Goal: Information Seeking & Learning: Learn about a topic

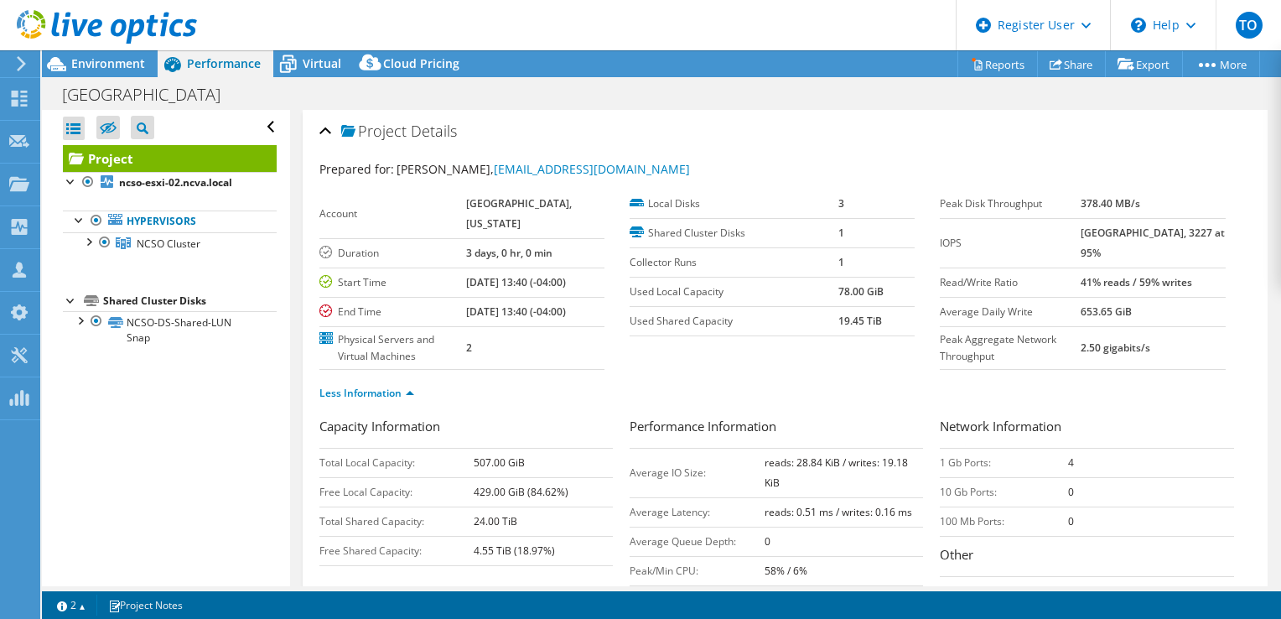
select select "USD"
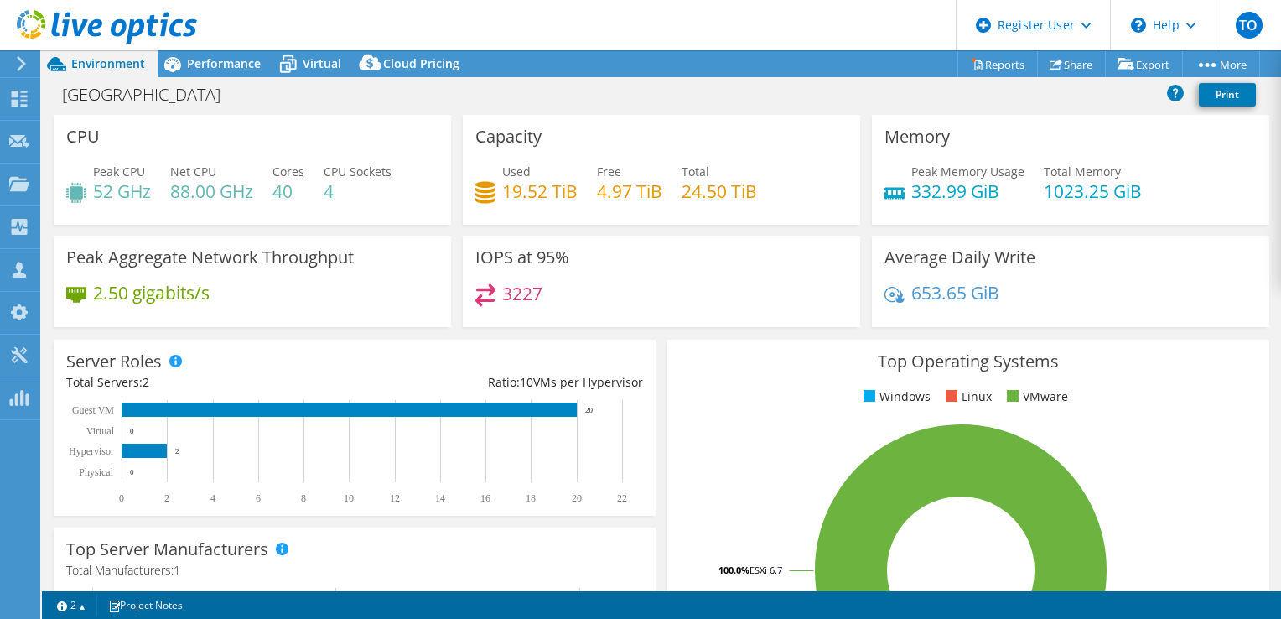
select select "USD"
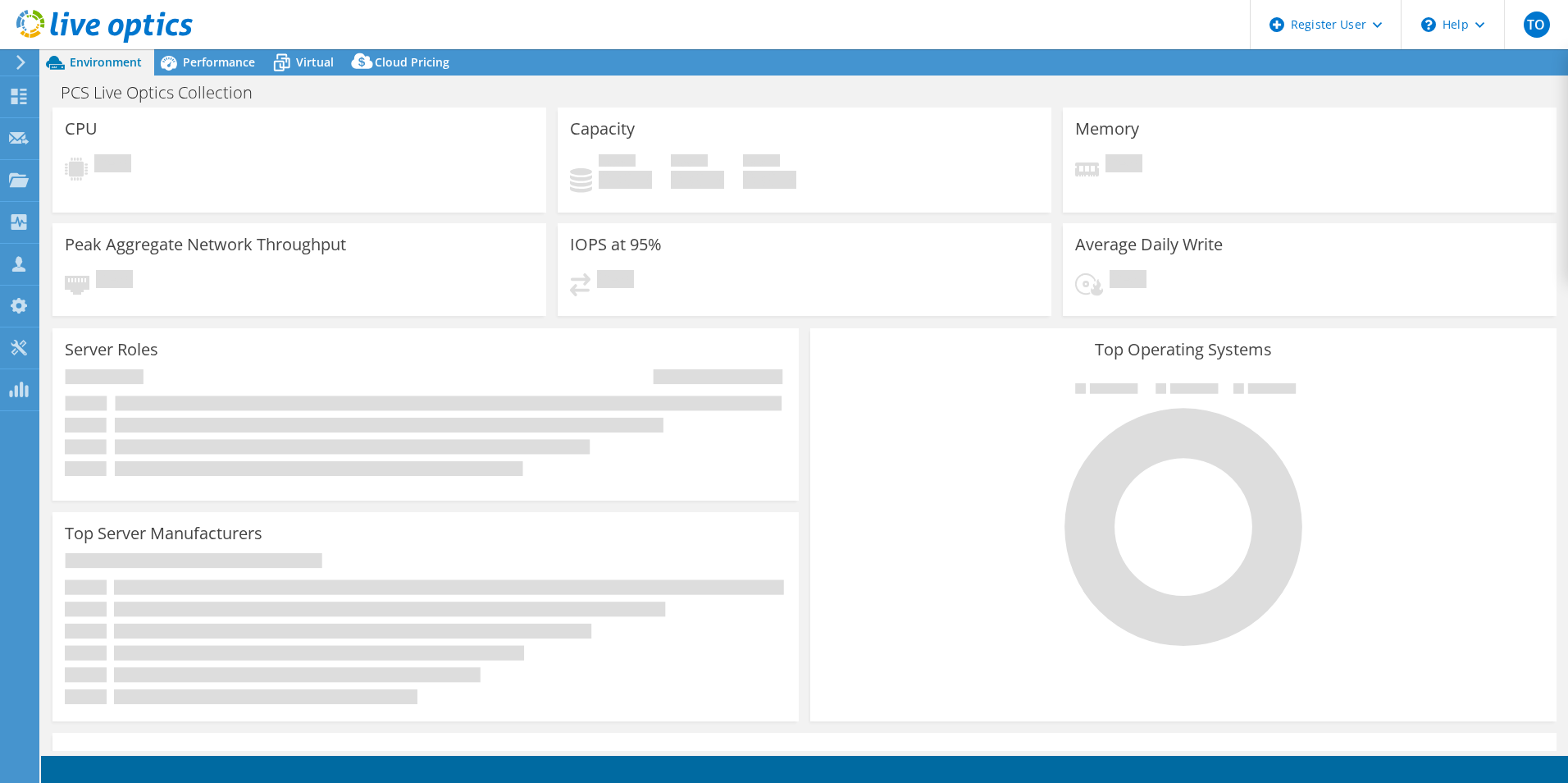
select select "USEast"
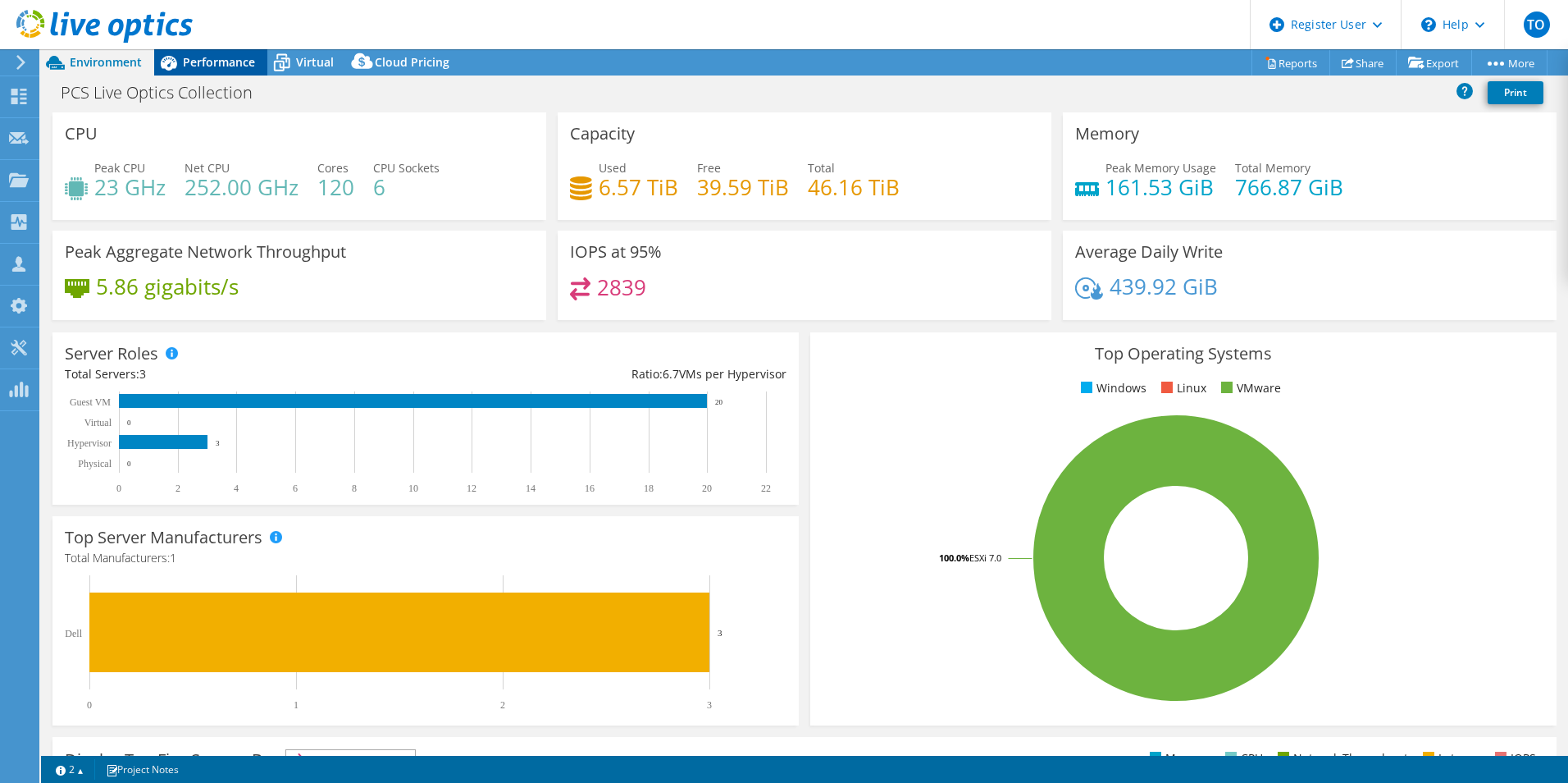
click at [231, 57] on span "Performance" at bounding box center [219, 62] width 72 height 16
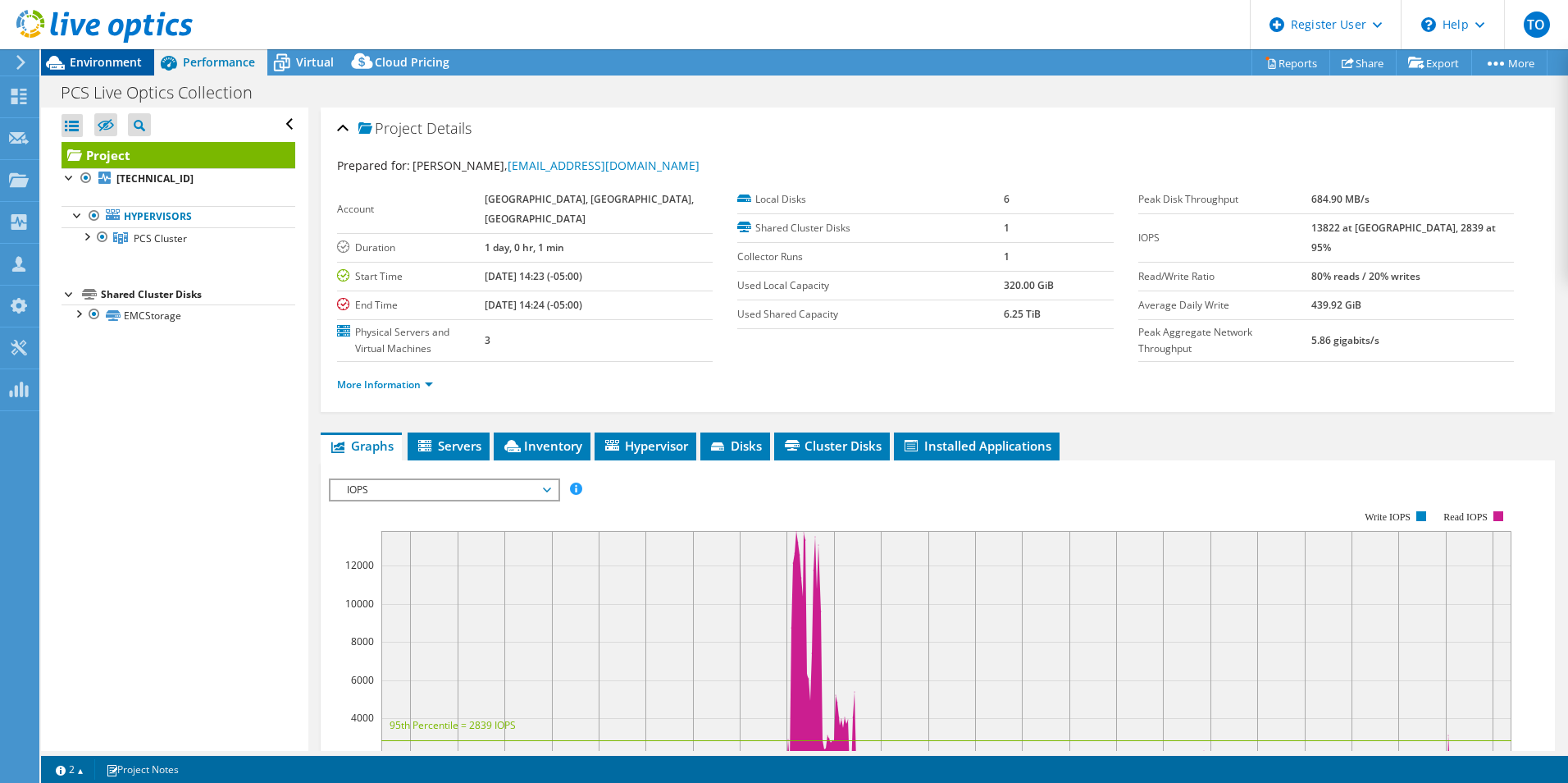
click at [127, 69] on div "Environment" at bounding box center [98, 62] width 114 height 26
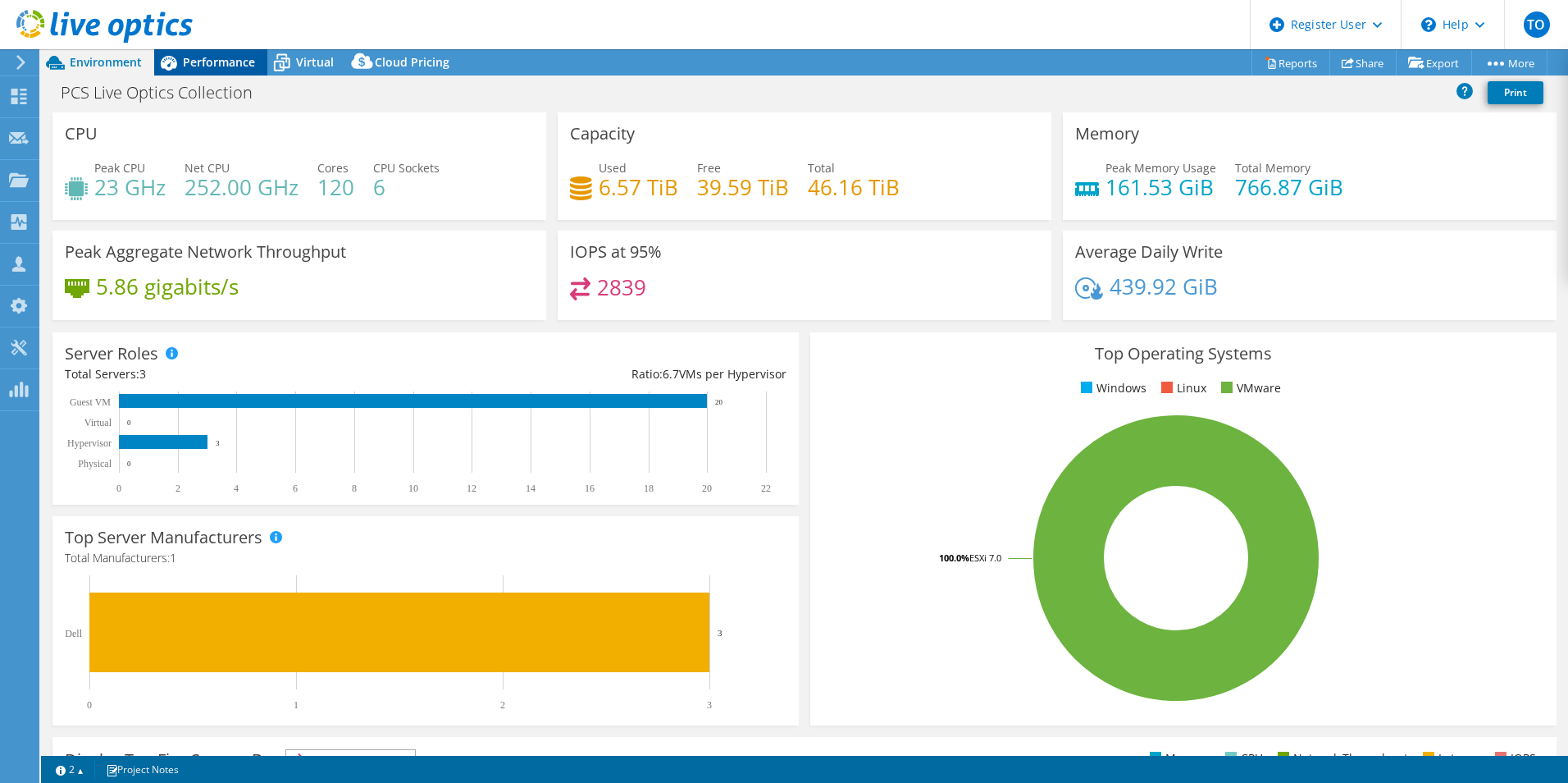
click at [198, 66] on span "Performance" at bounding box center [219, 62] width 72 height 16
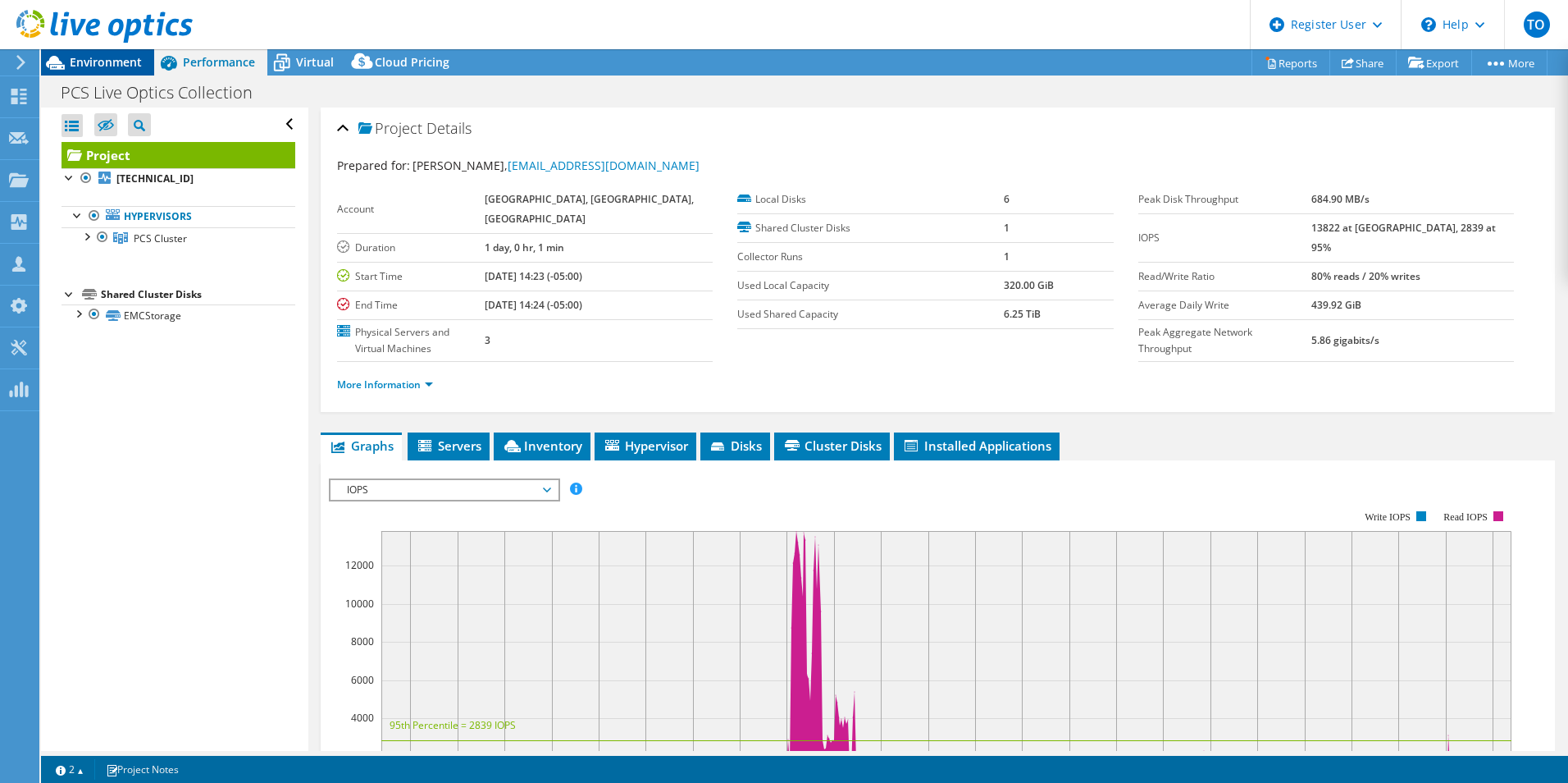
click at [117, 55] on span "Environment" at bounding box center [106, 62] width 72 height 16
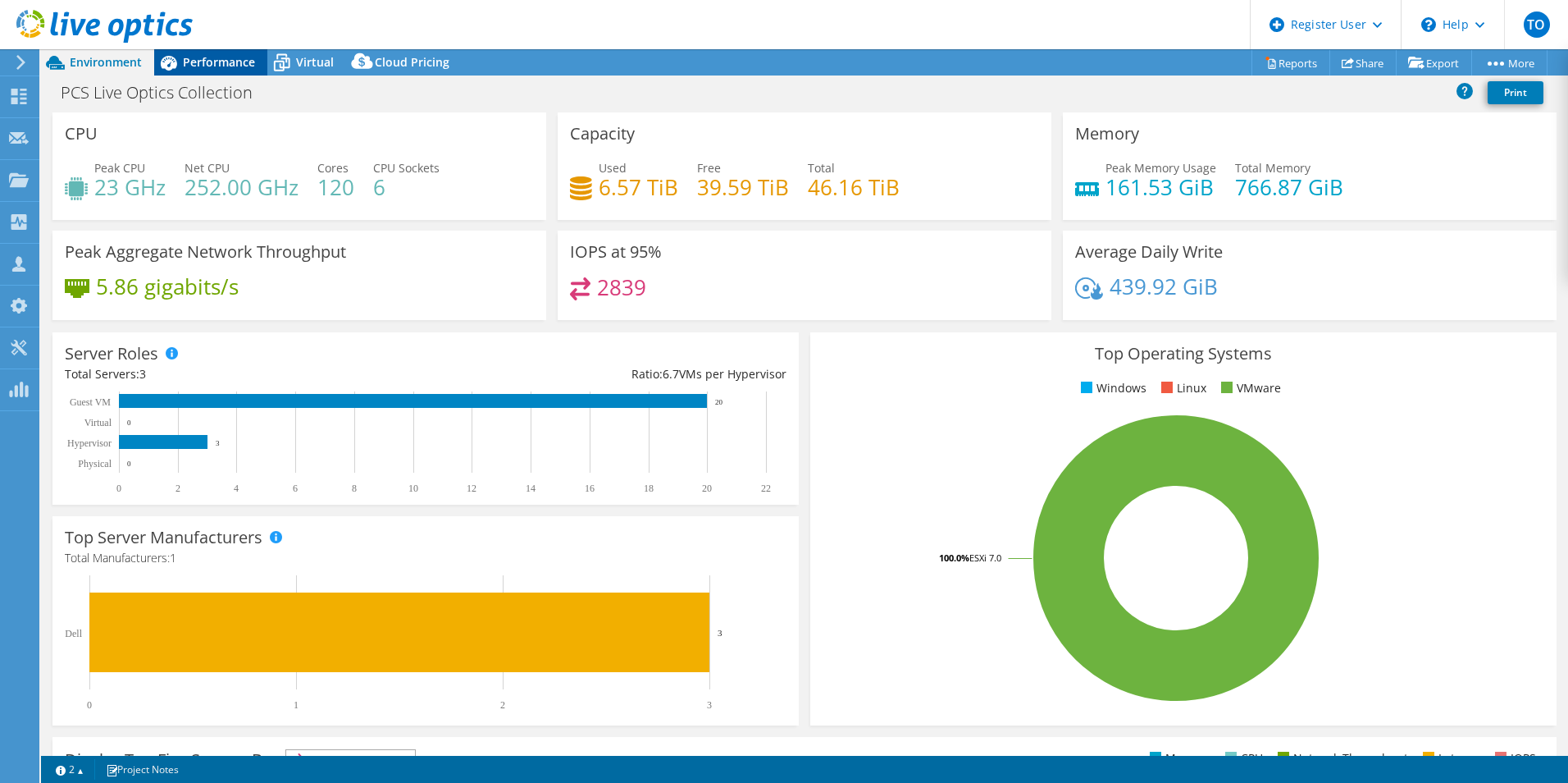
click at [234, 50] on div "Performance" at bounding box center [211, 62] width 114 height 26
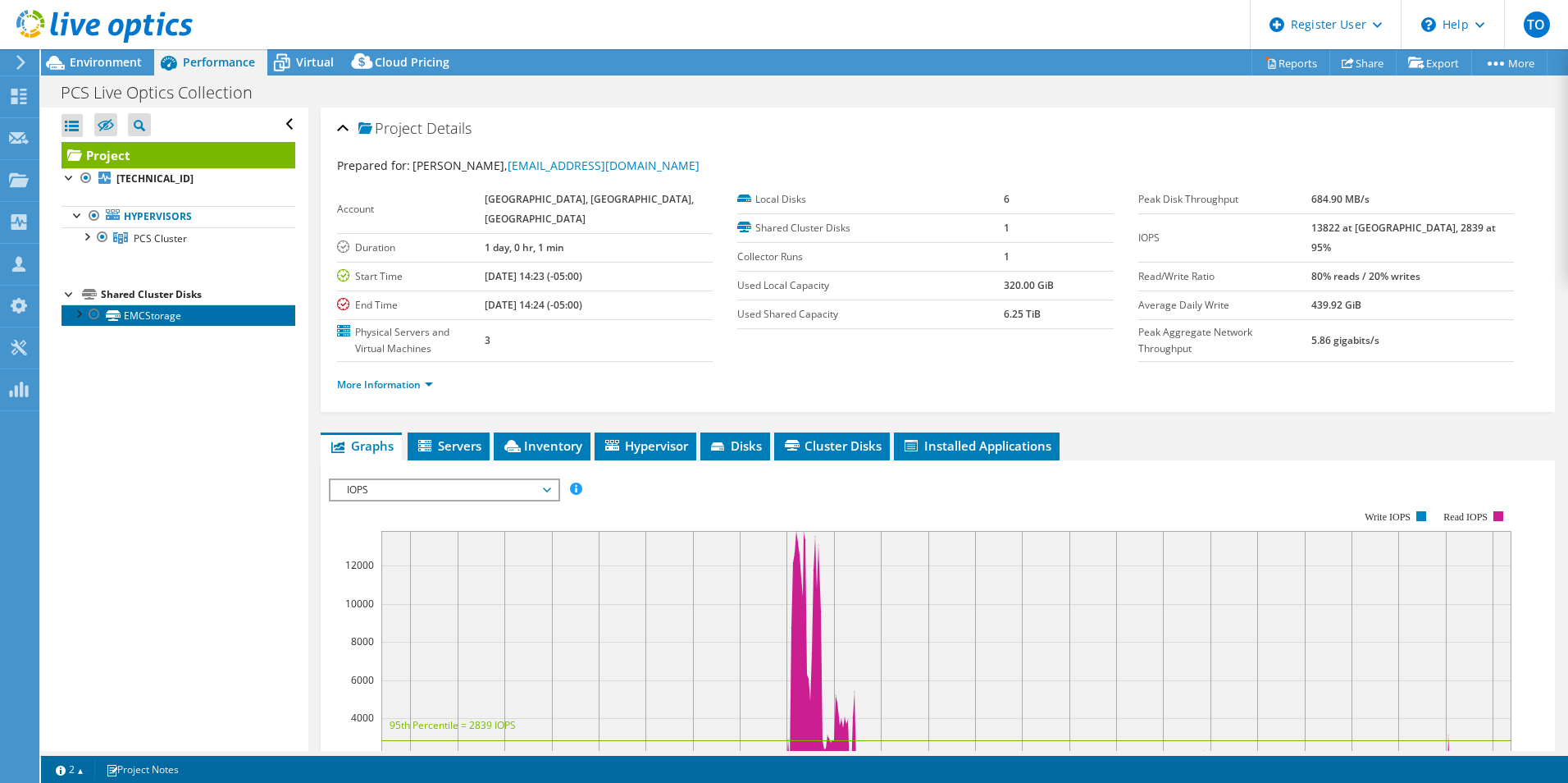
click at [180, 322] on link "EMCStorage" at bounding box center [178, 315] width 234 height 22
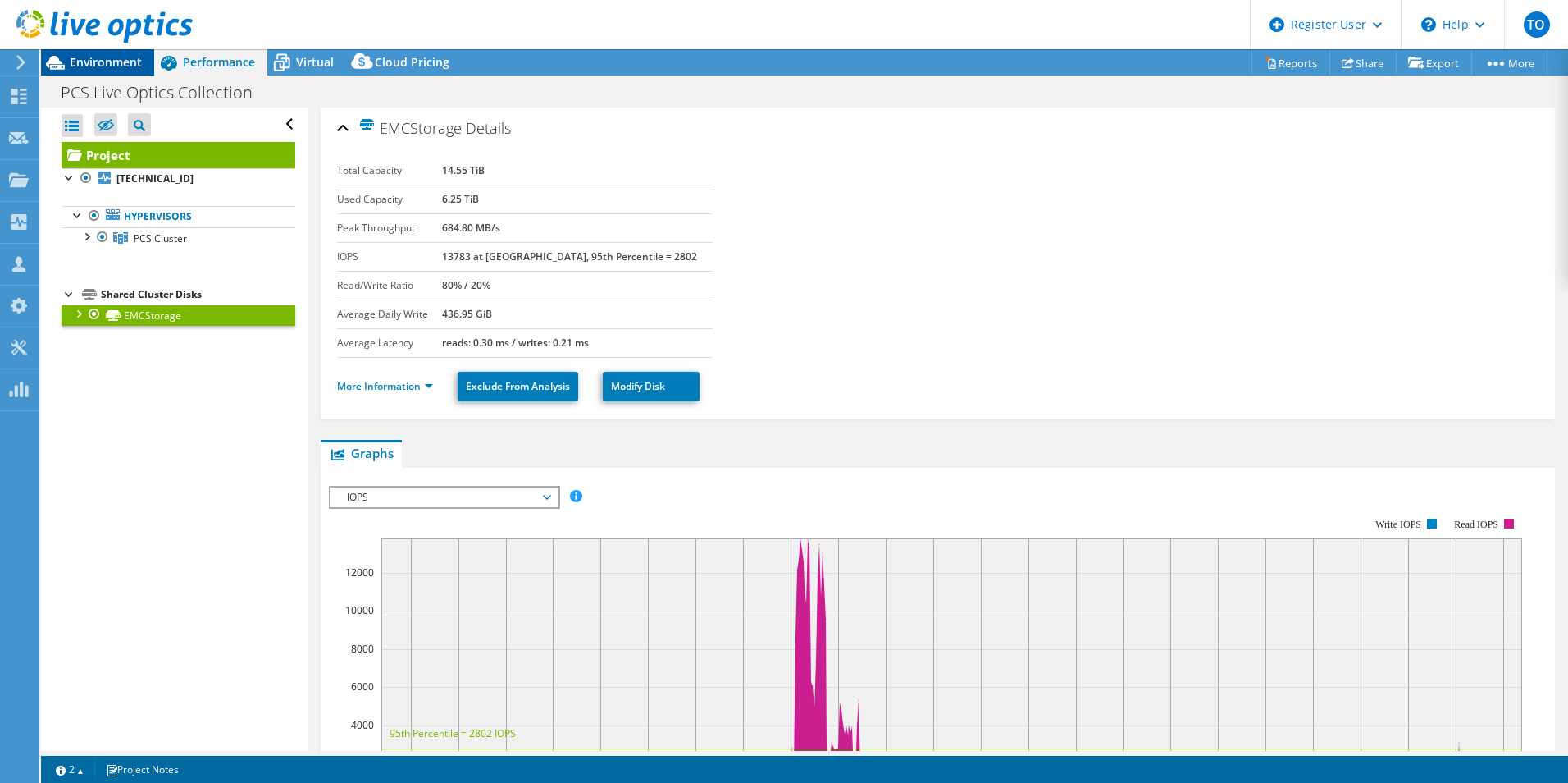
click at [92, 58] on span "Environment" at bounding box center [106, 62] width 72 height 16
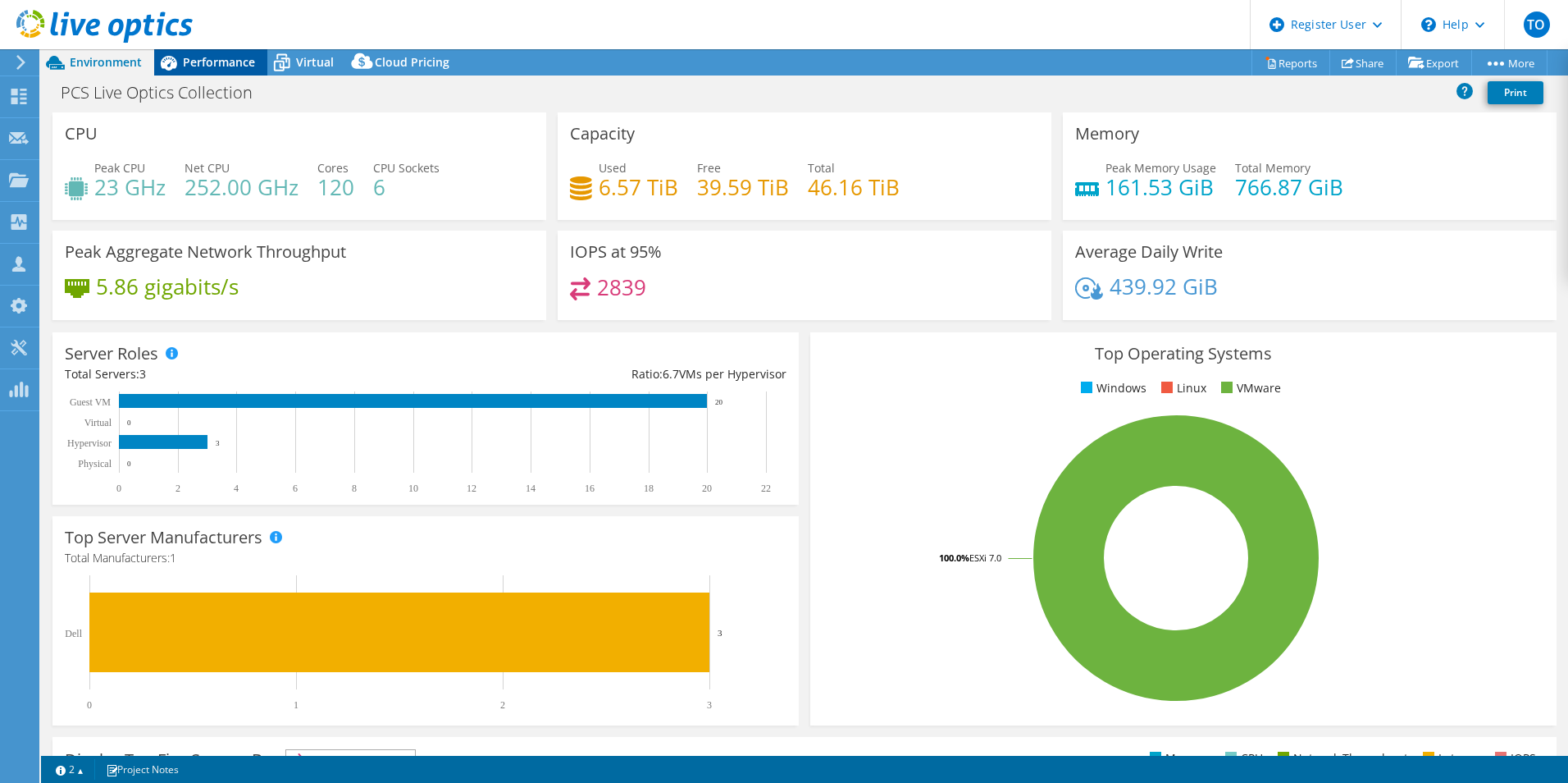
click at [197, 56] on span "Performance" at bounding box center [219, 62] width 72 height 16
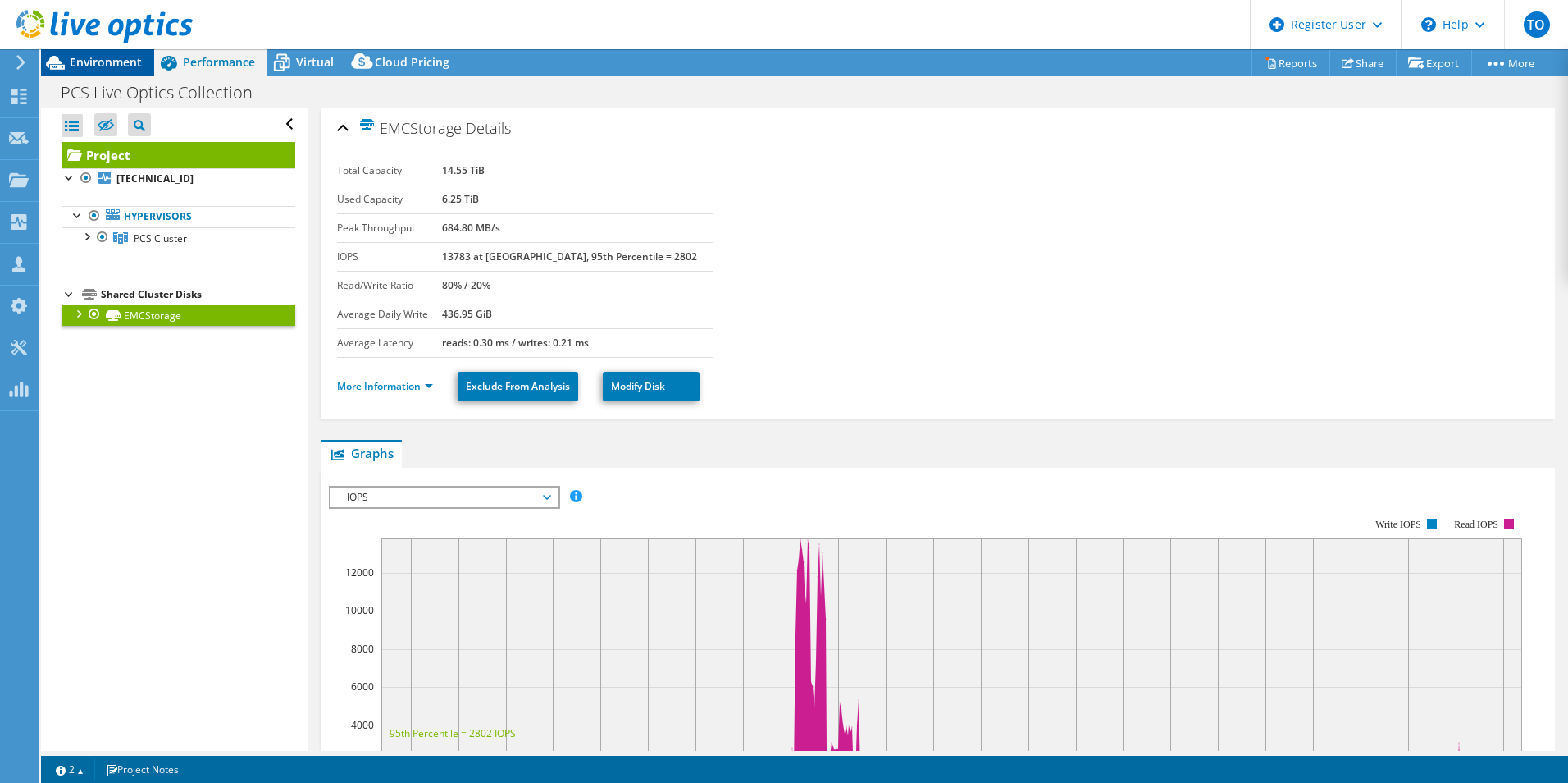
click at [139, 61] on span "Environment" at bounding box center [106, 62] width 72 height 16
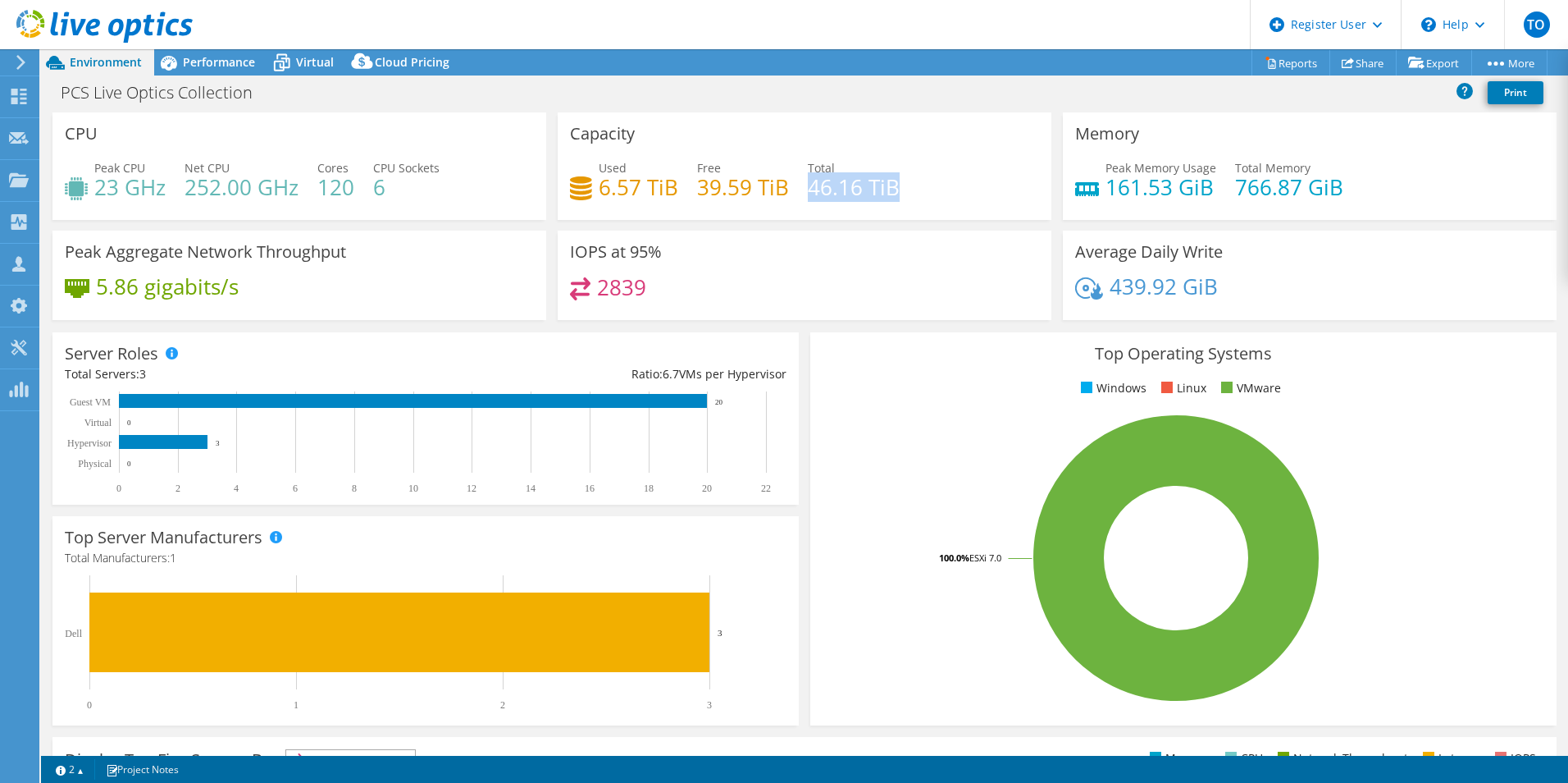
drag, startPoint x: 890, startPoint y: 183, endPoint x: 804, endPoint y: 190, distance: 86.3
click at [808, 190] on h4 "46.16 TiB" at bounding box center [854, 187] width 92 height 18
click at [228, 59] on span "Performance" at bounding box center [219, 62] width 72 height 16
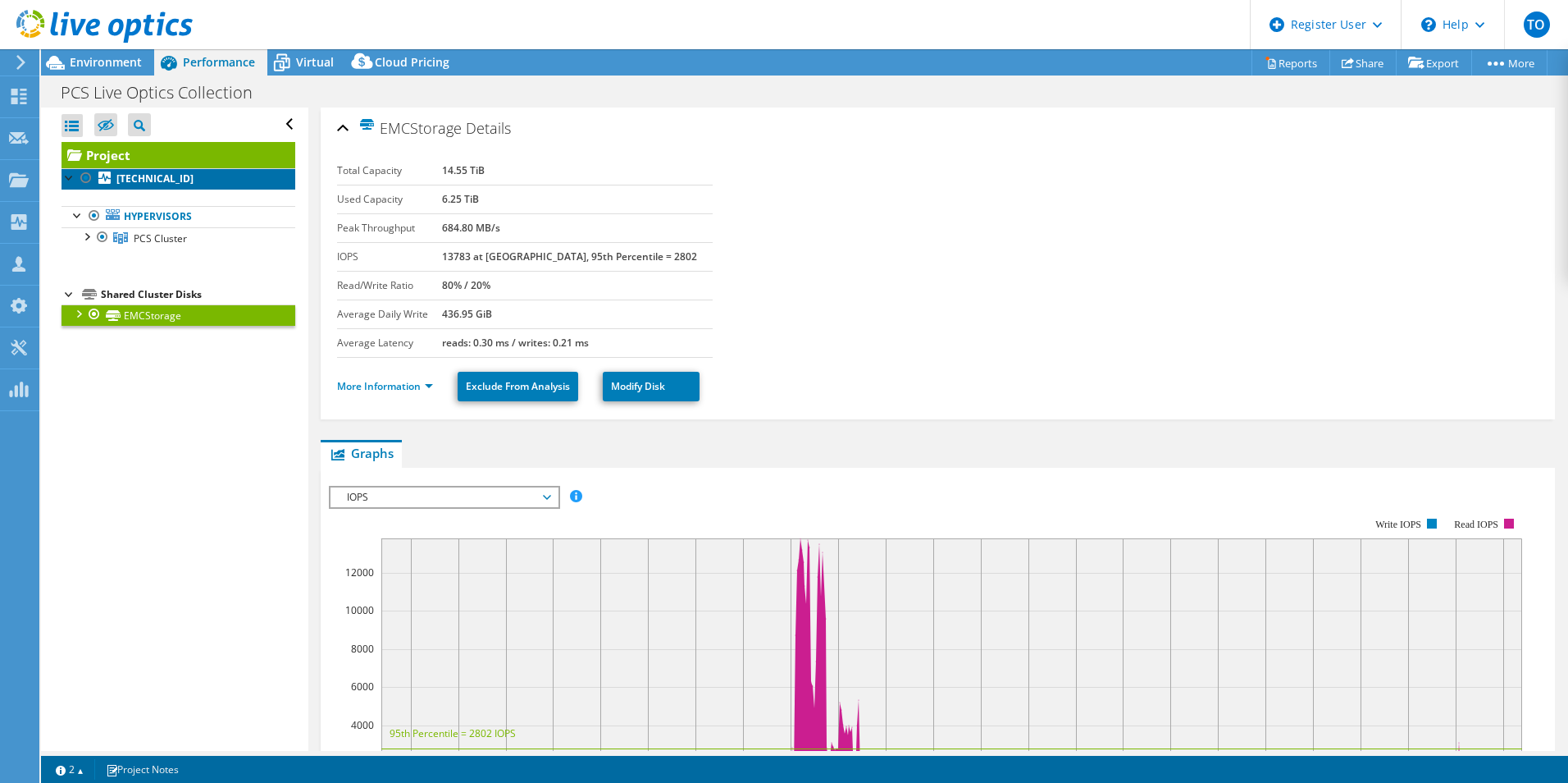
click at [244, 178] on link "[TECHNICAL_ID]" at bounding box center [178, 179] width 234 height 22
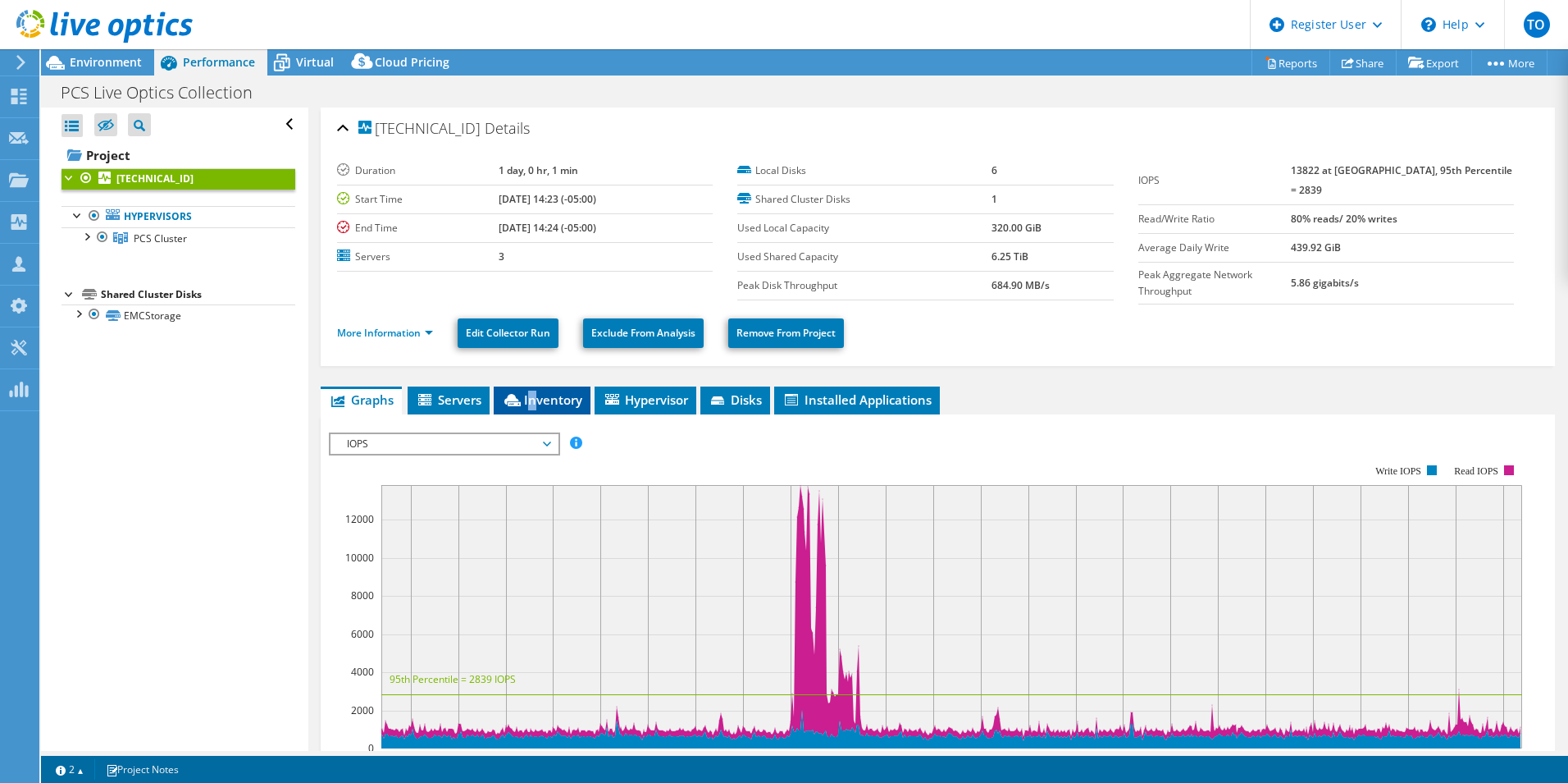
click at [533, 387] on li "Inventory" at bounding box center [542, 400] width 97 height 27
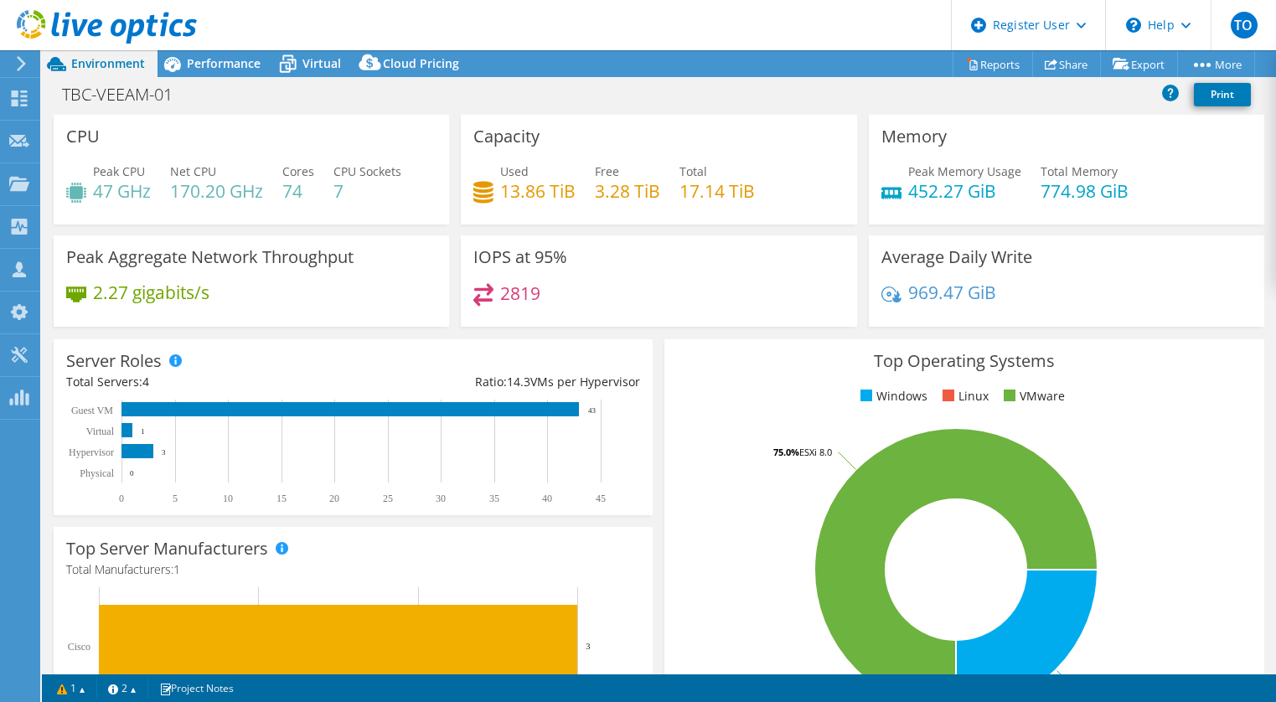
select select "USD"
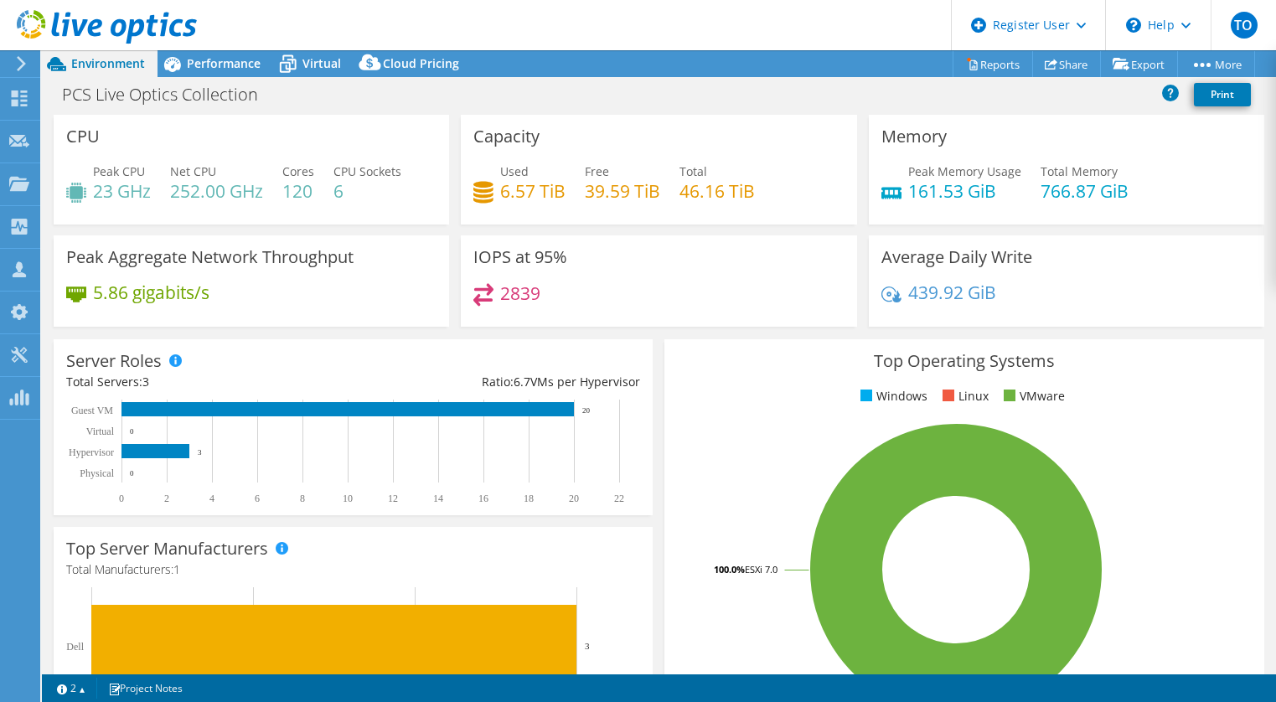
select select "USEast"
select select "USD"
